Goal: Navigation & Orientation: Find specific page/section

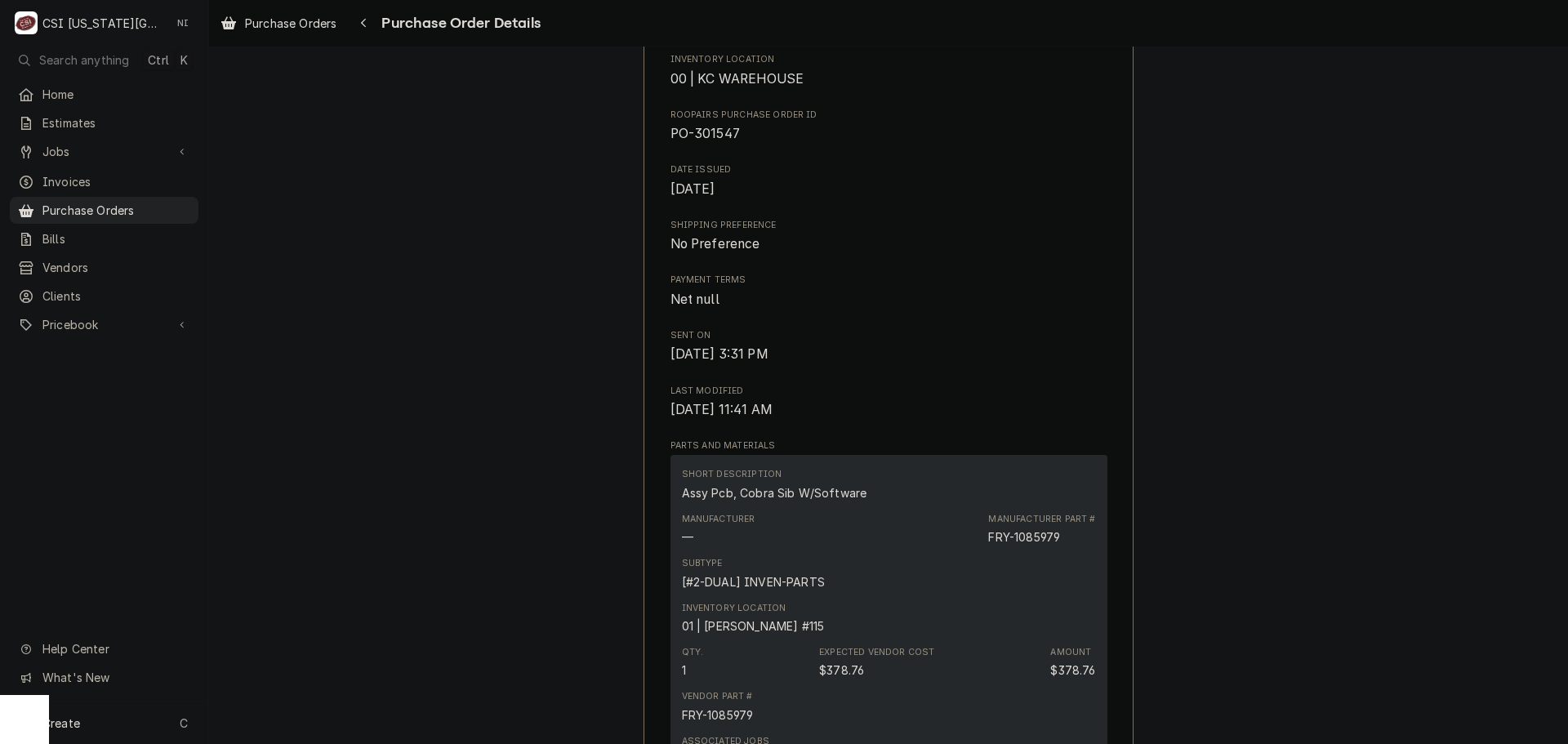
scroll to position [82, 0]
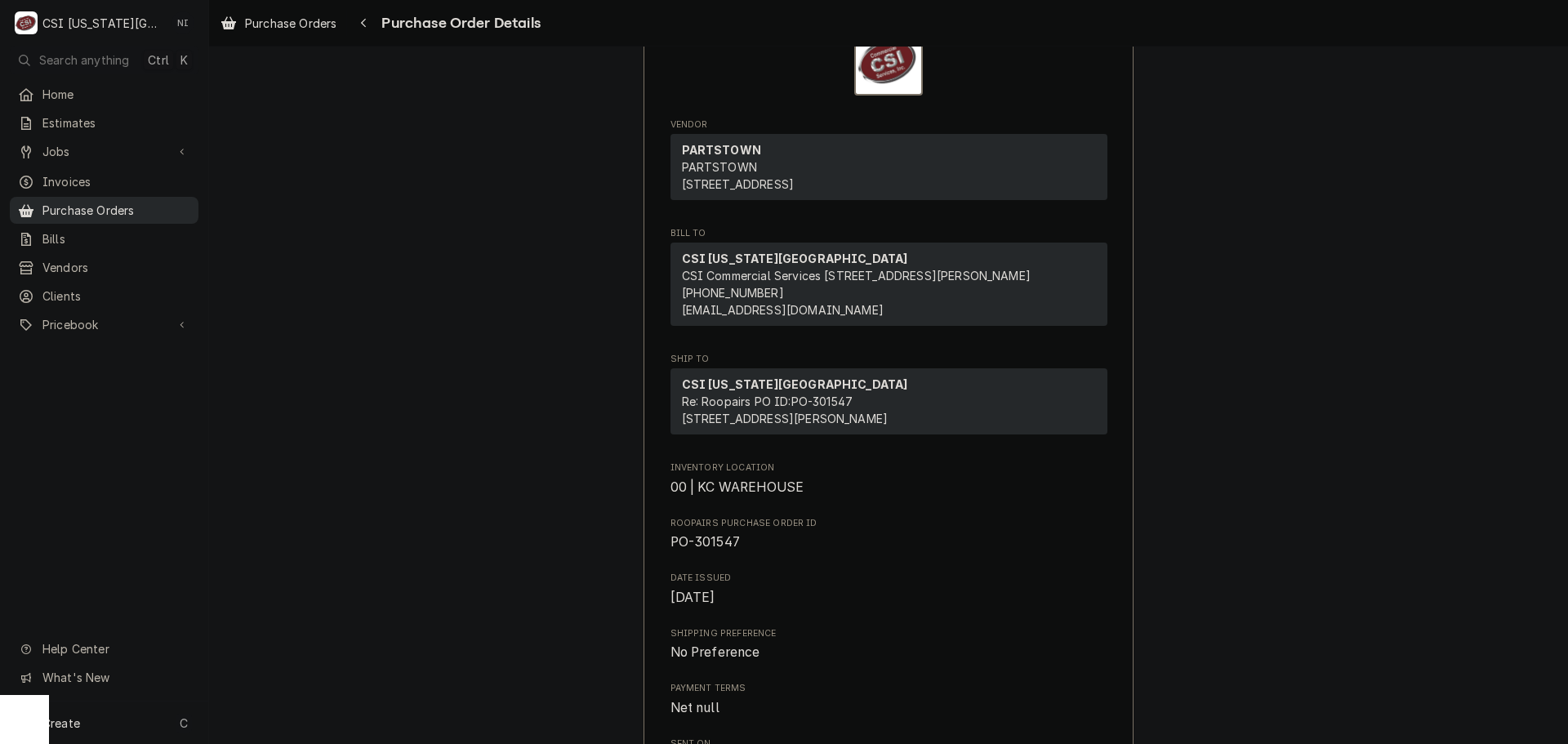
click at [133, 202] on span "Purchase Orders" at bounding box center [116, 210] width 148 height 17
